Goal: Task Accomplishment & Management: Manage account settings

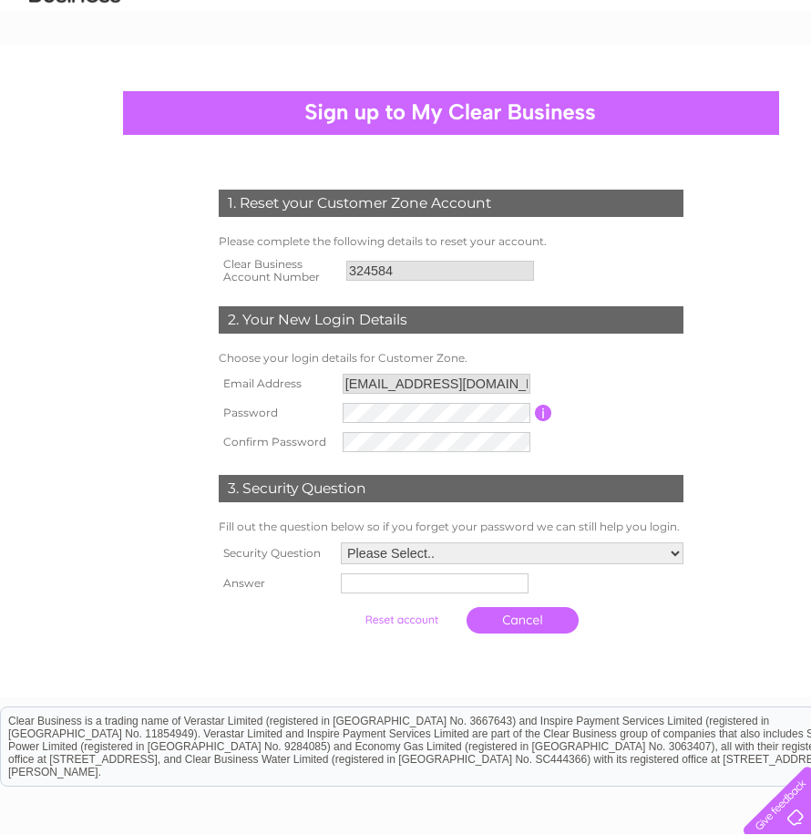
scroll to position [182, 0]
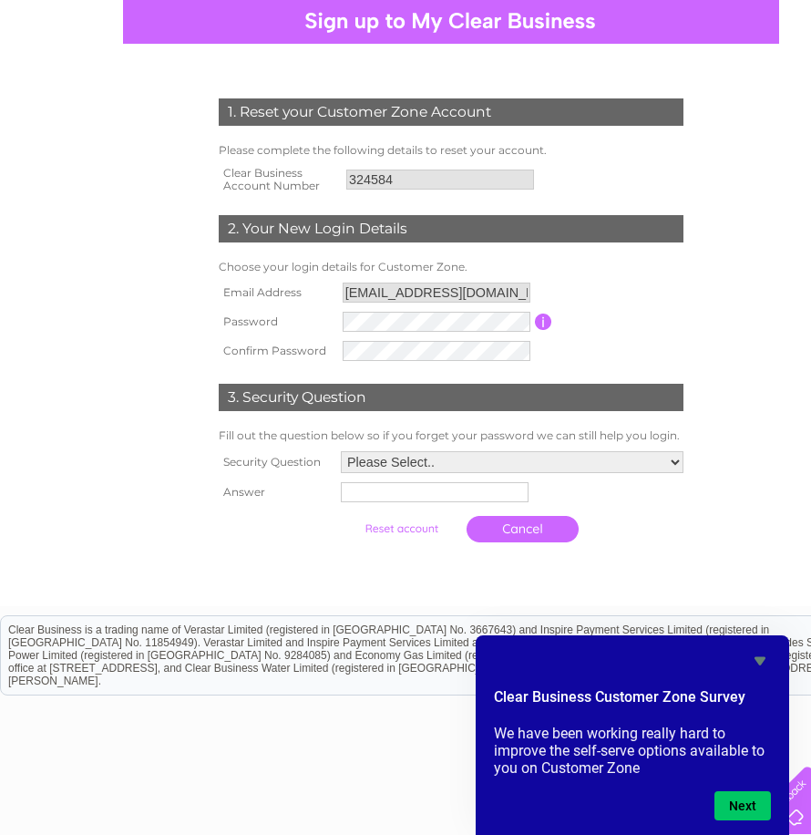
click at [418, 308] on td at bounding box center [436, 321] width 197 height 29
click at [680, 458] on select "Please Select.. In what town or city was your first job? In what town or city d…" at bounding box center [511, 463] width 345 height 24
click at [339, 452] on select "Please Select.. In what town or city was your first job? In what town or city d…" at bounding box center [511, 463] width 345 height 24
click at [414, 489] on input "text" at bounding box center [436, 493] width 190 height 22
click at [675, 458] on select "Please Select.. In what town or city was your first job? In what town or city d…" at bounding box center [511, 463] width 345 height 24
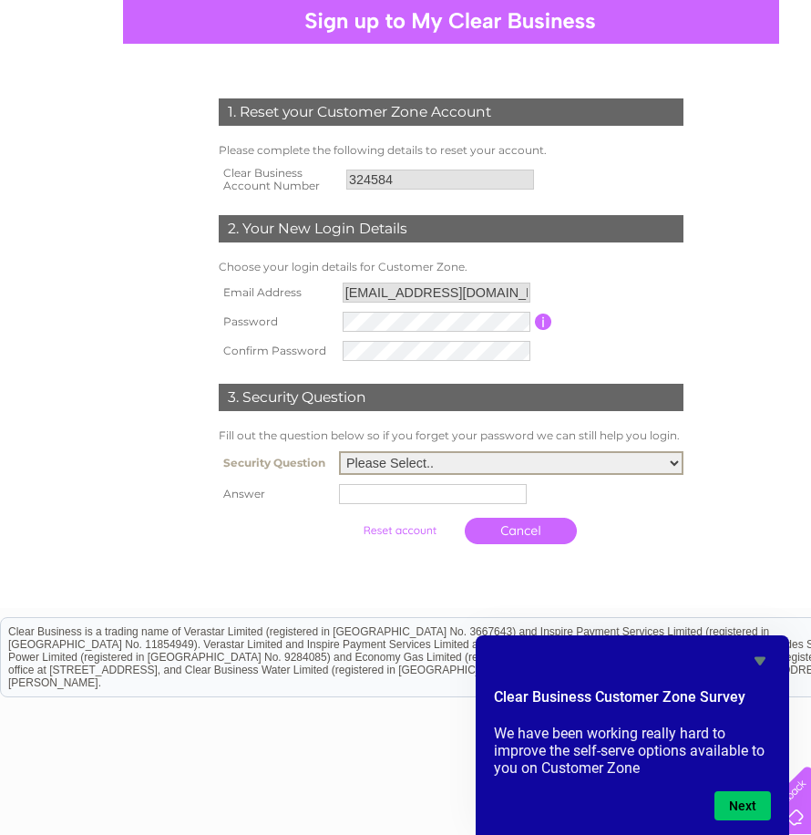
select select "1"
click at [339, 452] on select "Please Select.. In what town or city was your first job? In what town or city d…" at bounding box center [511, 463] width 345 height 24
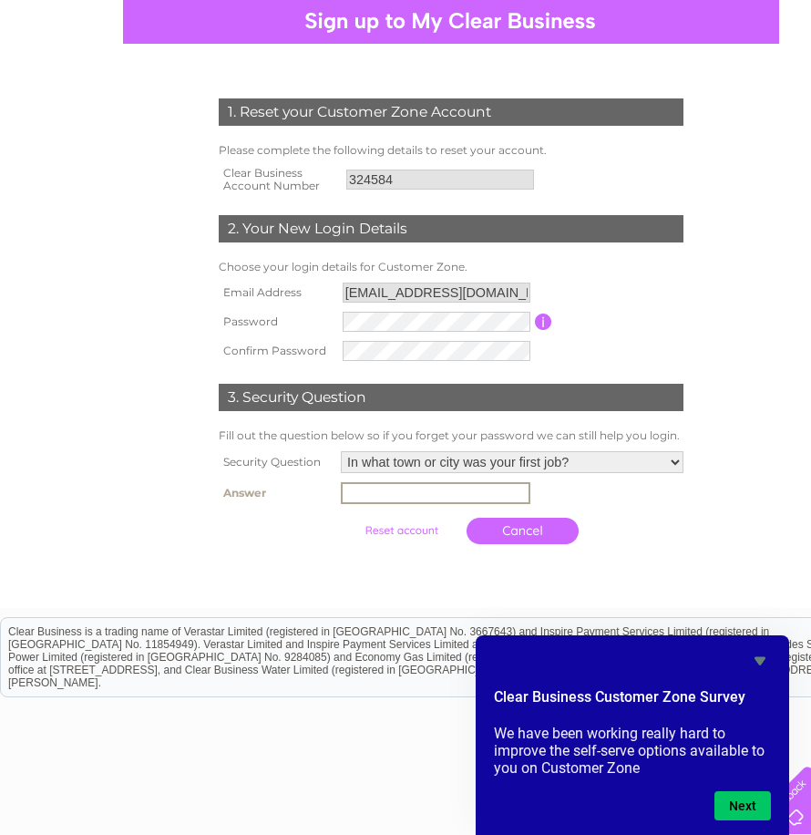
click at [354, 495] on input "text" at bounding box center [436, 493] width 190 height 22
type input "annan"
click at [408, 531] on input "submit" at bounding box center [402, 529] width 112 height 26
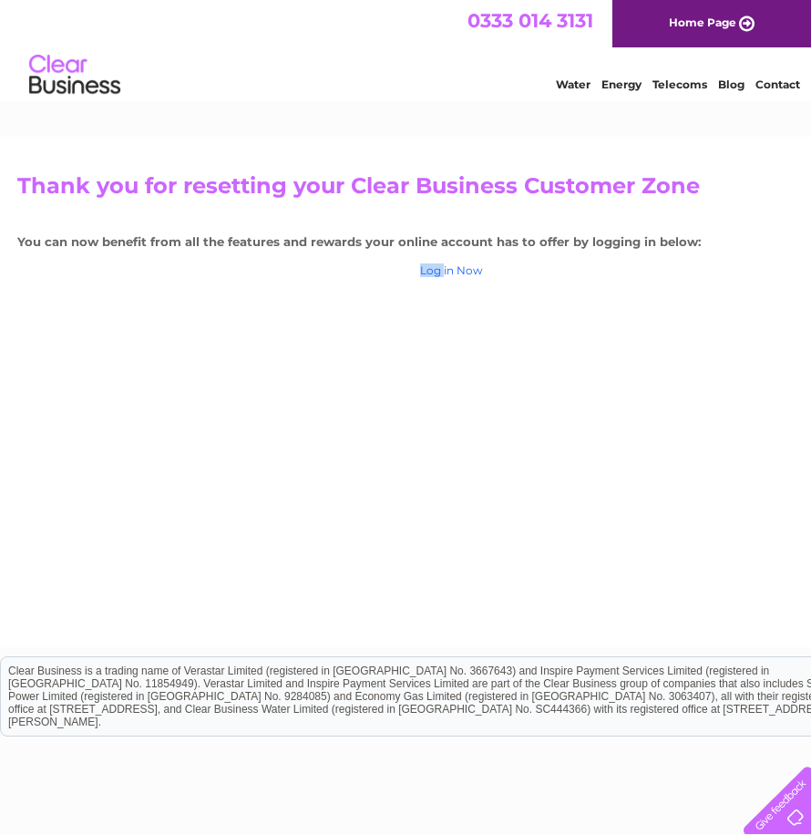
click at [436, 264] on link "Log in Now" at bounding box center [451, 270] width 63 height 14
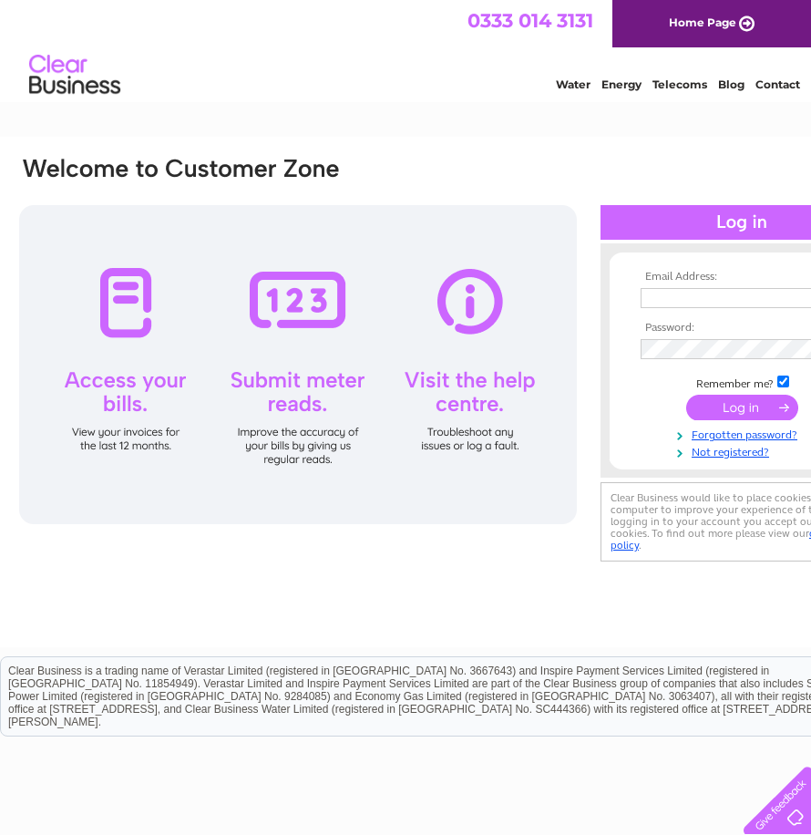
type input "davymac60@outlook.com"
click at [728, 408] on input "submit" at bounding box center [742, 408] width 112 height 26
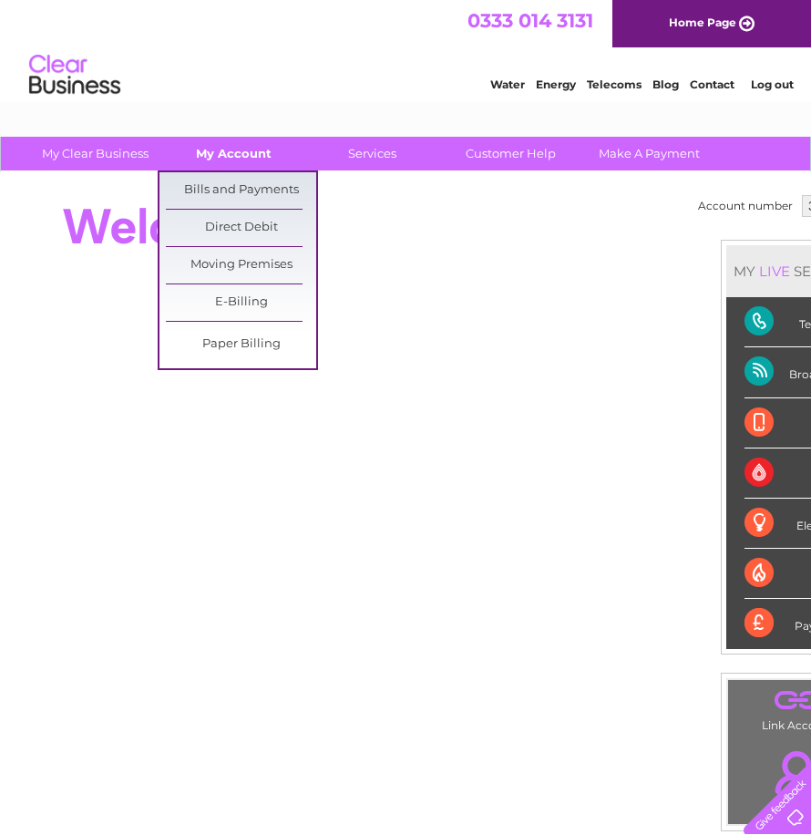
click at [248, 145] on link "My Account" at bounding box center [234, 154] width 150 height 34
click at [258, 160] on link "My Account" at bounding box center [234, 154] width 150 height 34
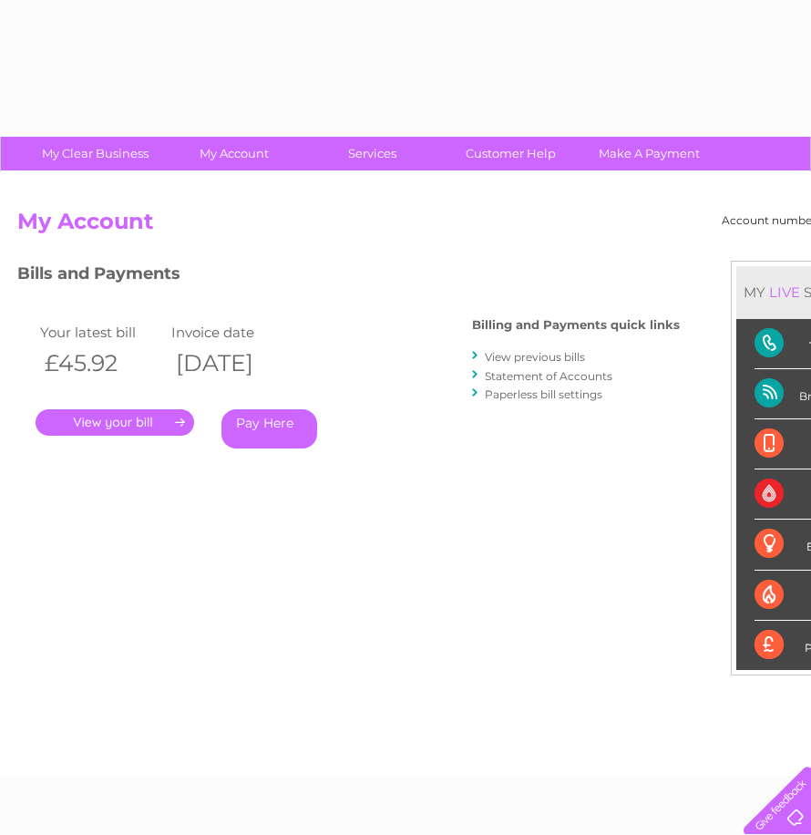
click at [259, 190] on div "Account number 324584 My Account MY LIVE SERVICES Telecoms Broadband Mobile Wat…" at bounding box center [451, 474] width 903 height 604
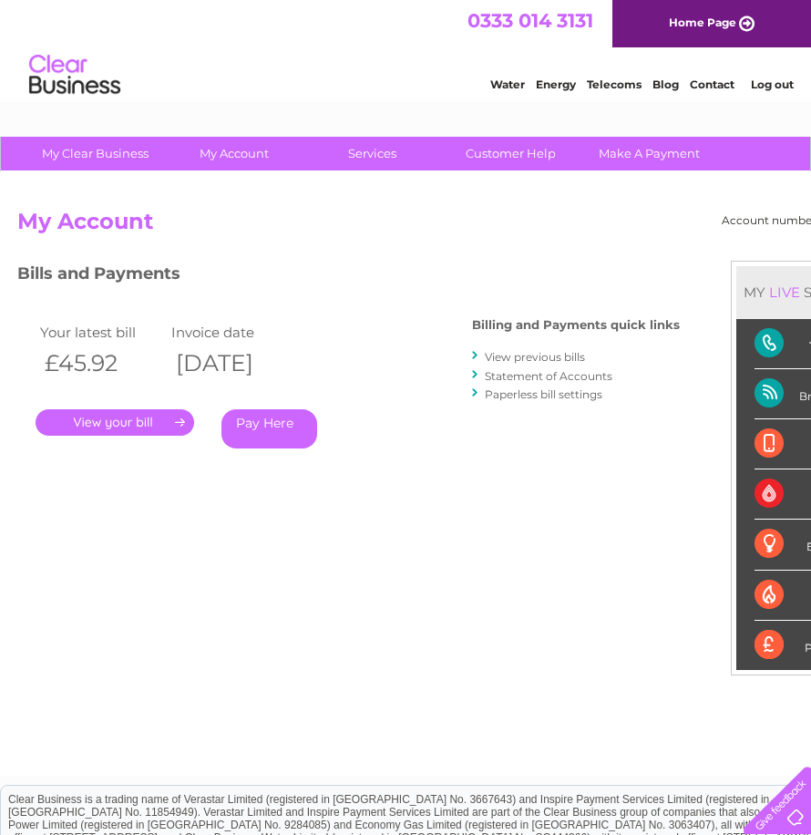
click at [98, 414] on link "." at bounding box center [115, 422] width 159 height 26
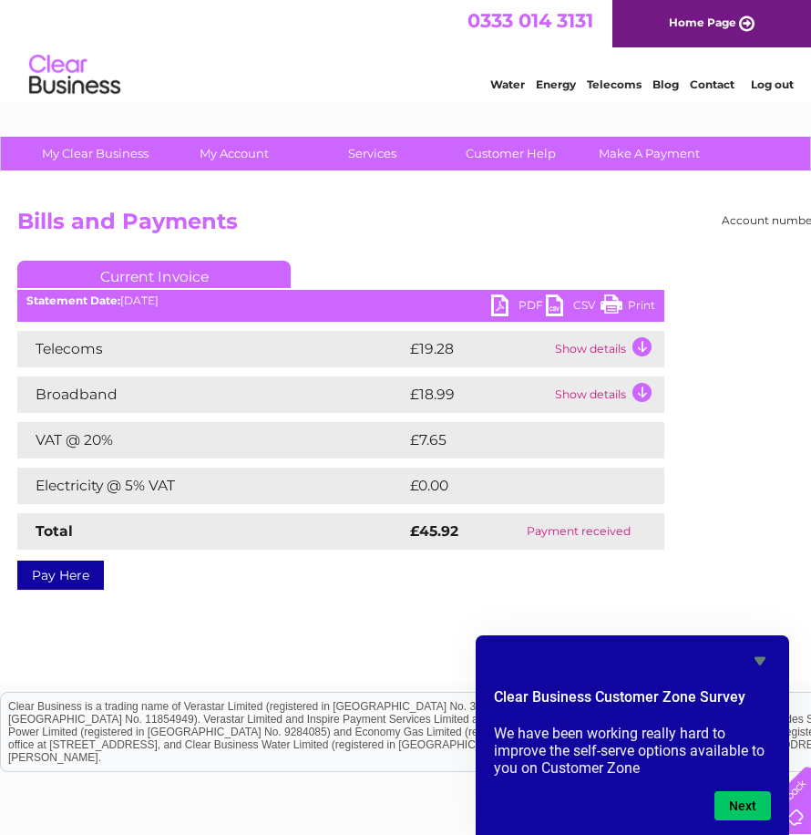
click at [616, 295] on link "Print" at bounding box center [628, 307] width 55 height 26
click at [759, 654] on icon "Hide survey" at bounding box center [760, 661] width 22 height 22
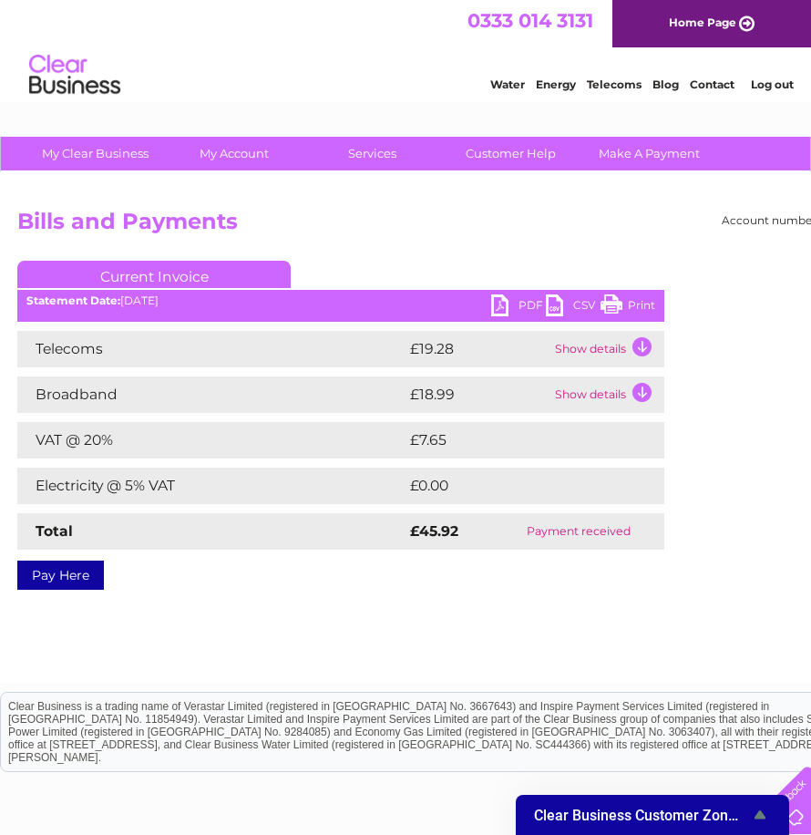
drag, startPoint x: 614, startPoint y: 307, endPoint x: 162, endPoint y: 63, distance: 513.2
click at [614, 307] on link "Print" at bounding box center [628, 307] width 55 height 26
